Goal: Navigation & Orientation: Find specific page/section

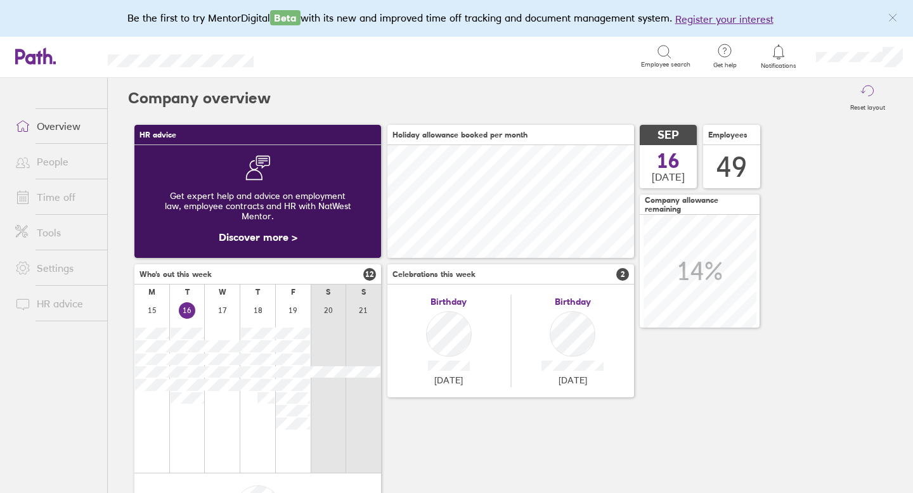
scroll to position [113, 247]
click at [58, 162] on link "People" at bounding box center [56, 161] width 102 height 25
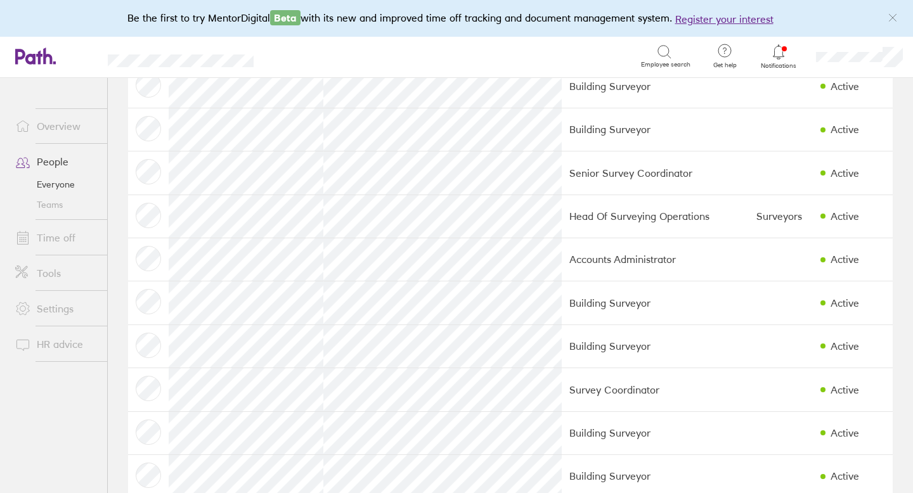
scroll to position [1469, 0]
